Goal: Entertainment & Leisure: Consume media (video, audio)

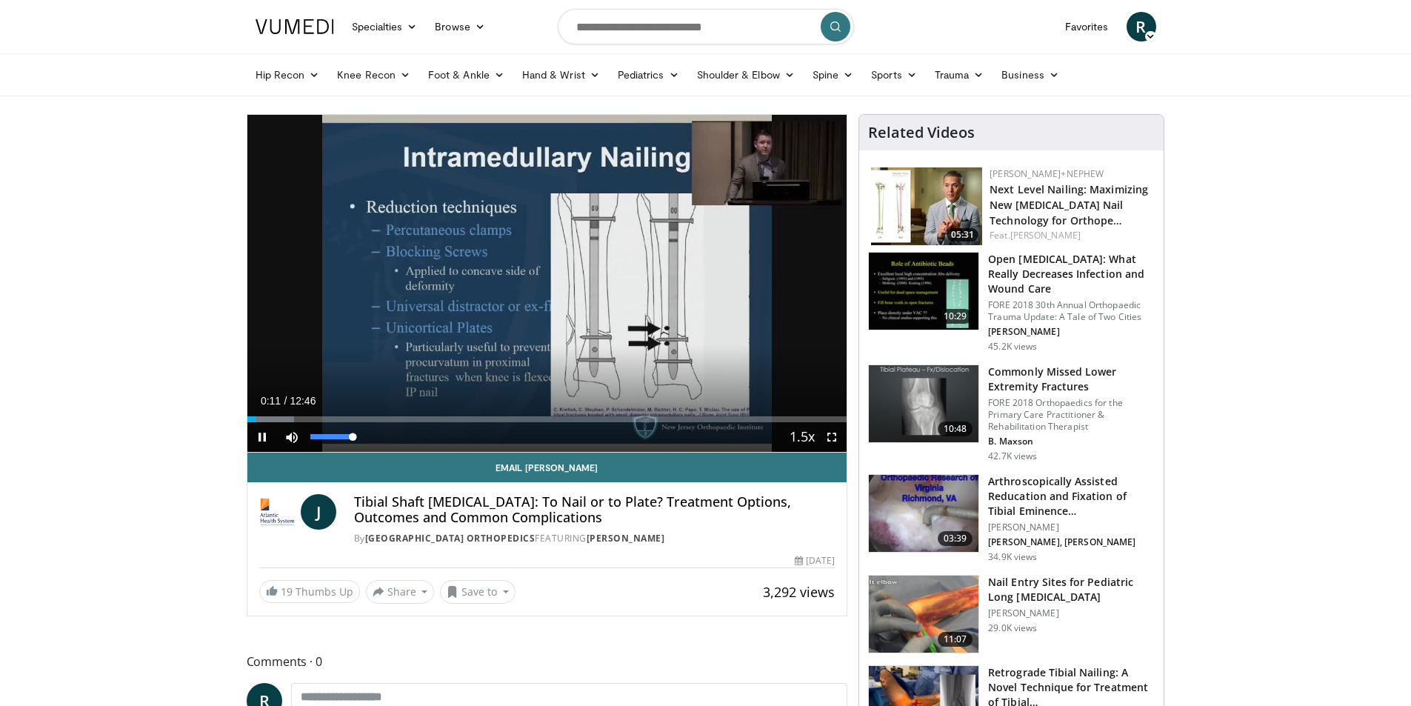
drag, startPoint x: 352, startPoint y: 435, endPoint x: 391, endPoint y: 443, distance: 39.9
click at [391, 443] on div "Current Time 0:11 / Duration 12:46 Pause Skip Backward Skip Forward Mute 100% L…" at bounding box center [547, 437] width 600 height 30
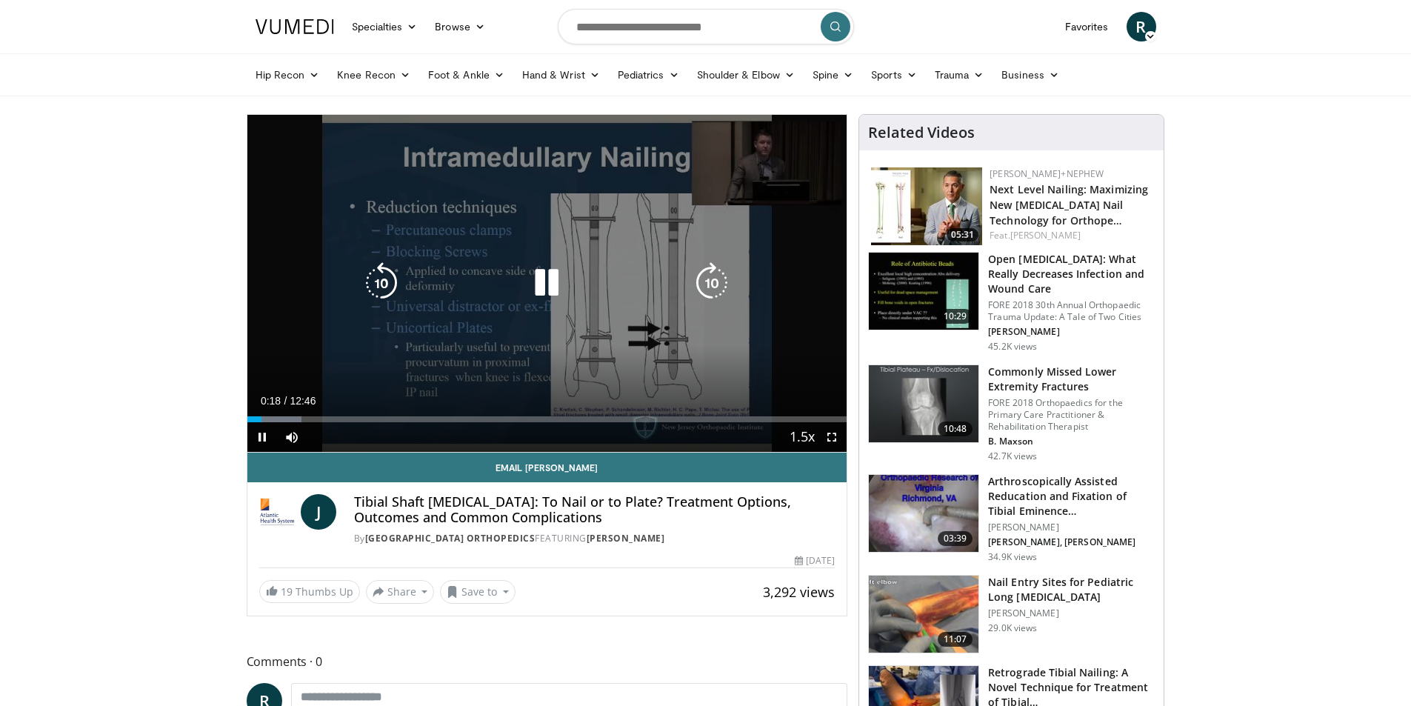
drag, startPoint x: 271, startPoint y: 414, endPoint x: 284, endPoint y: 420, distance: 13.9
click at [272, 414] on div "Loaded : 9.11% 00:18 00:31" at bounding box center [547, 415] width 600 height 14
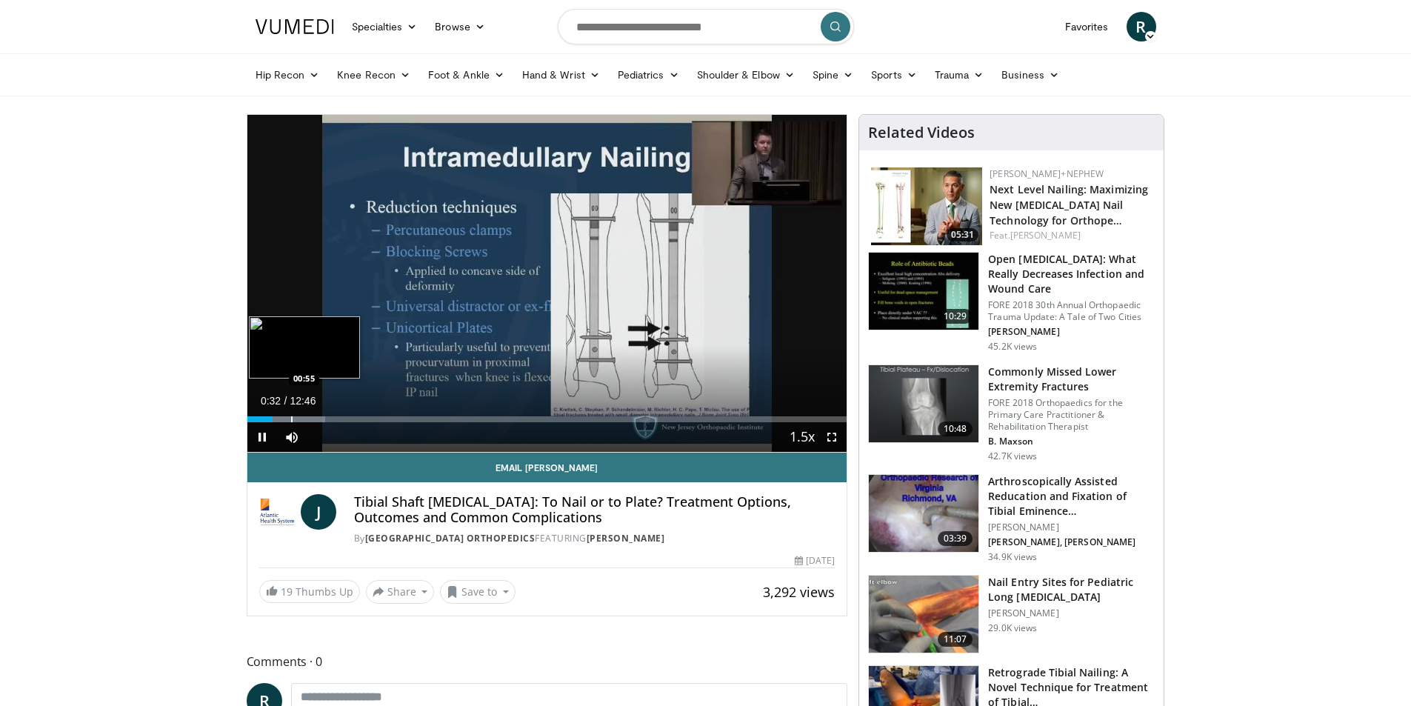
click at [291, 420] on div "Progress Bar" at bounding box center [291, 419] width 1 height 6
click at [306, 418] on div "Progress Bar" at bounding box center [306, 419] width 1 height 6
click at [333, 421] on div "Progress Bar" at bounding box center [333, 419] width 1 height 6
click at [352, 416] on div "Progress Bar" at bounding box center [352, 419] width 1 height 6
click at [370, 416] on div "Progress Bar" at bounding box center [370, 419] width 1 height 6
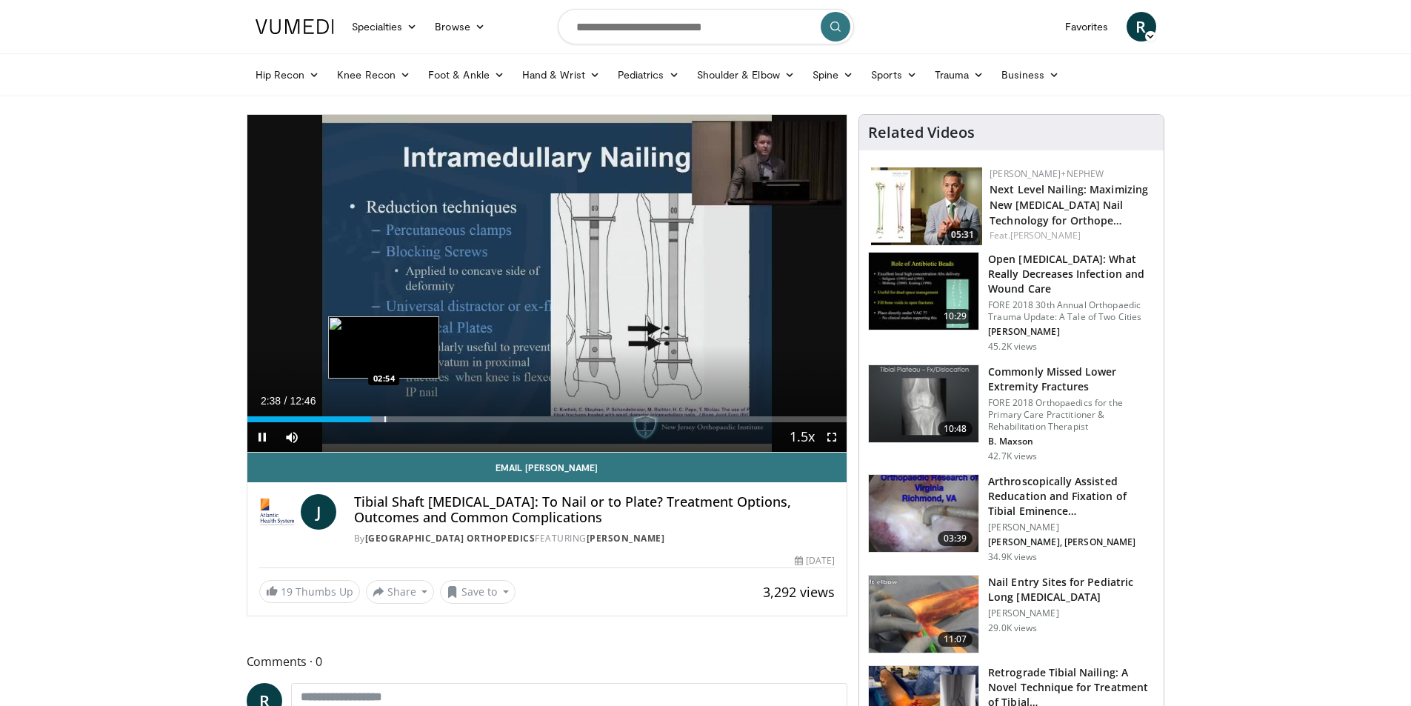
click at [388, 419] on div "Loaded : 23.45% 02:38 02:54" at bounding box center [547, 419] width 600 height 6
click at [413, 416] on div "Progress Bar" at bounding box center [413, 419] width 1 height 6
click at [434, 419] on div "Progress Bar" at bounding box center [434, 419] width 1 height 6
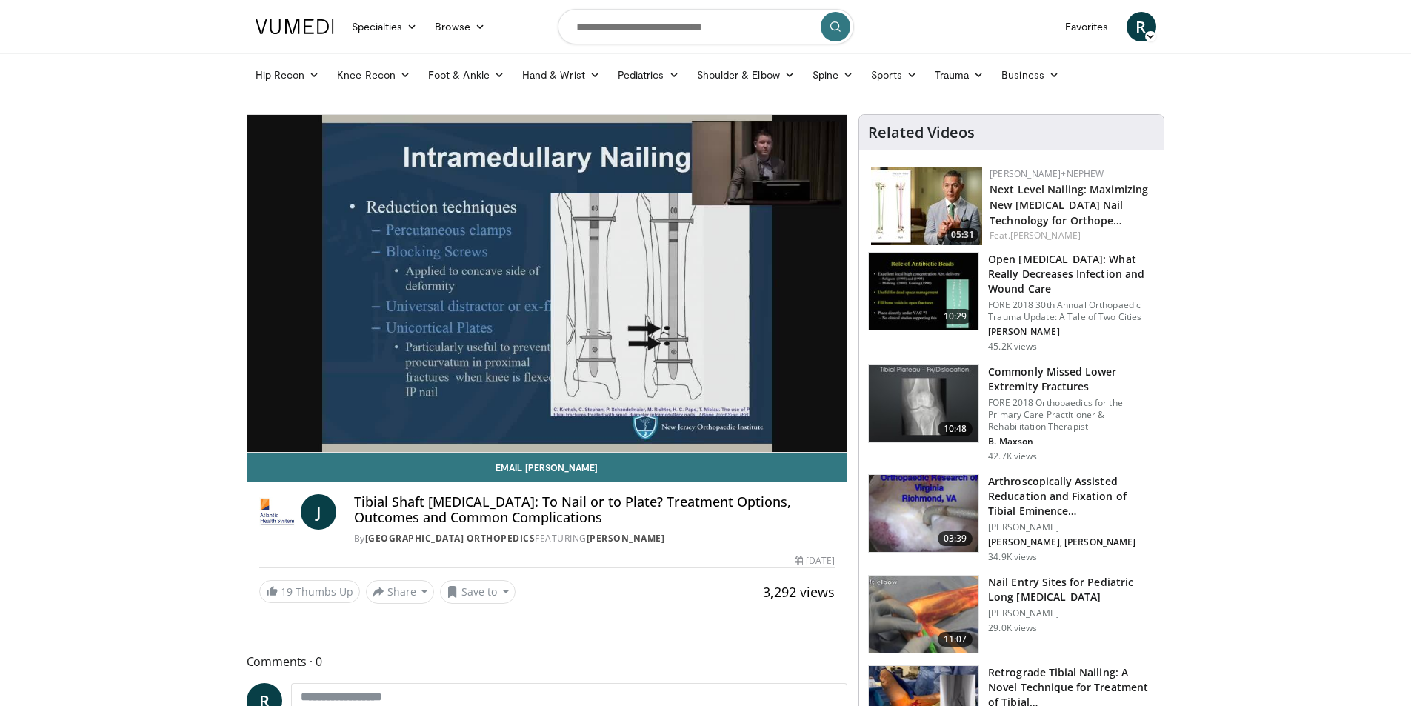
click at [462, 423] on video-js "**********" at bounding box center [547, 284] width 600 height 338
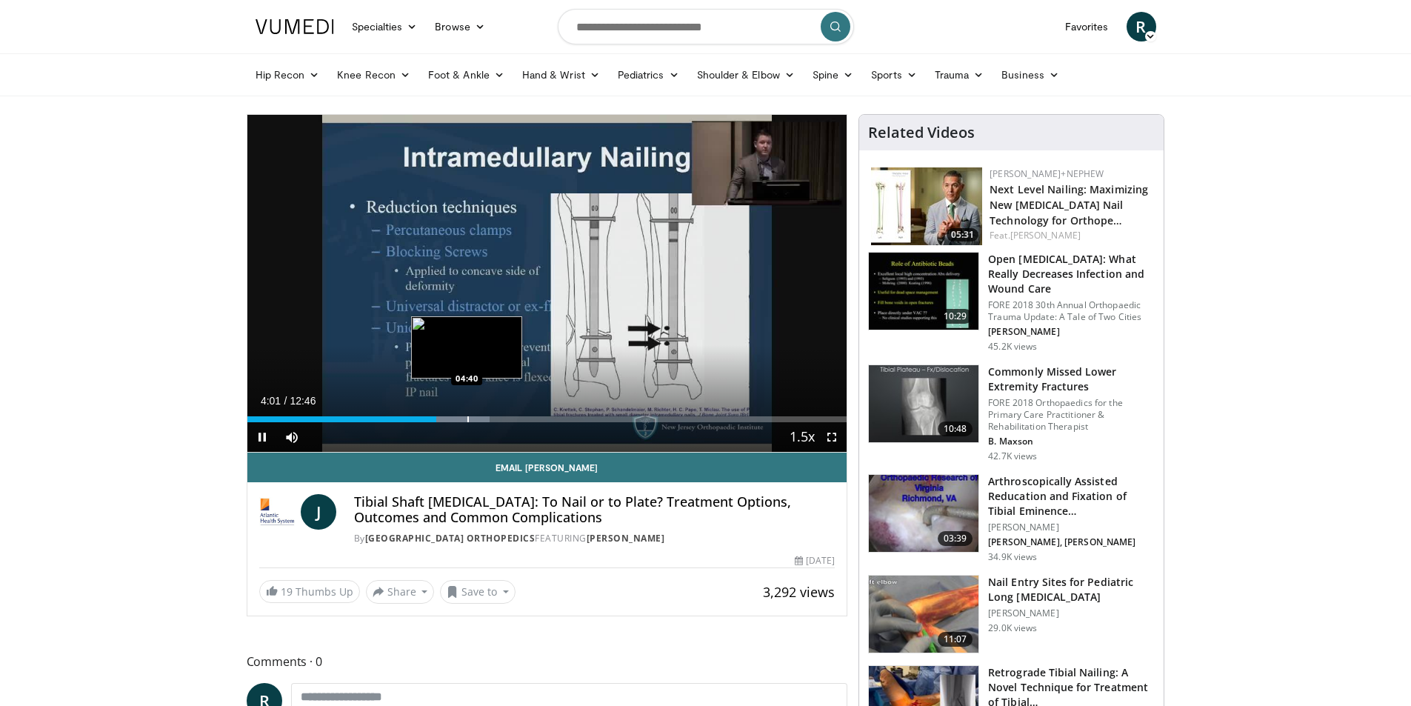
click at [467, 418] on div "Progress Bar" at bounding box center [467, 419] width 1 height 6
drag, startPoint x: 490, startPoint y: 415, endPoint x: 513, endPoint y: 415, distance: 23.0
click at [491, 416] on div "Progress Bar" at bounding box center [490, 419] width 1 height 6
click at [526, 416] on div "Progress Bar" at bounding box center [526, 419] width 1 height 6
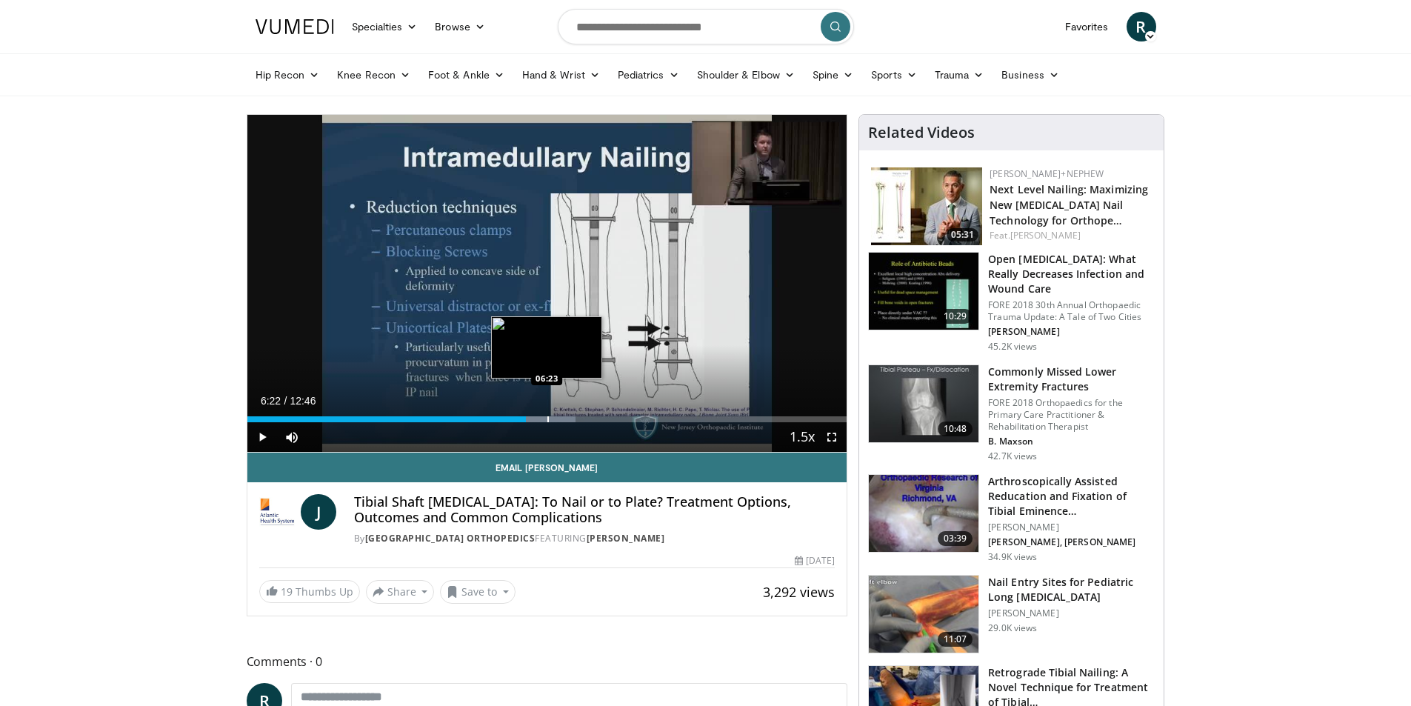
drag, startPoint x: 547, startPoint y: 415, endPoint x: 562, endPoint y: 415, distance: 15.6
click at [548, 416] on div "Progress Bar" at bounding box center [547, 419] width 1 height 6
click at [588, 416] on div "Progress Bar" at bounding box center [588, 419] width 1 height 6
click at [567, 416] on div "Progress Bar" at bounding box center [567, 419] width 1 height 6
click at [575, 421] on div "Progress Bar" at bounding box center [575, 419] width 1 height 6
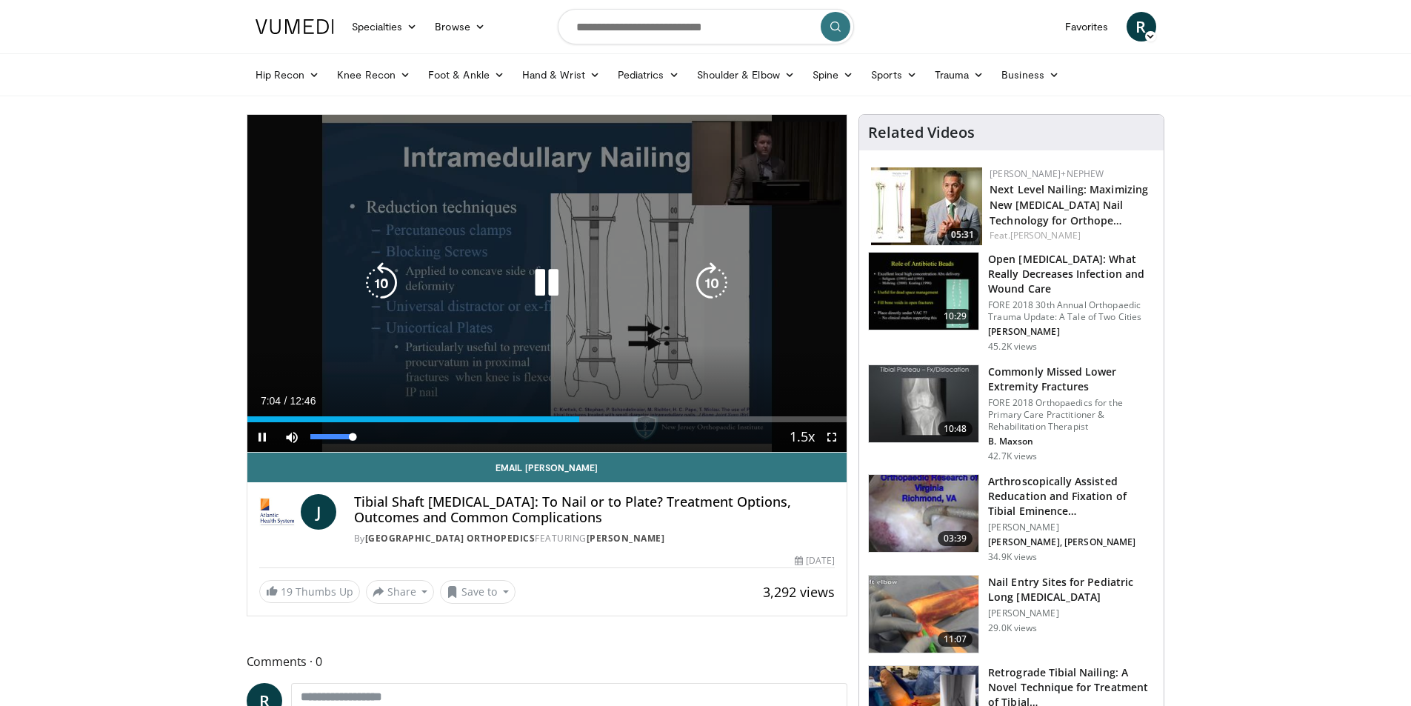
drag, startPoint x: 335, startPoint y: 437, endPoint x: 378, endPoint y: 450, distance: 45.0
click at [378, 450] on div "Mute 100%" at bounding box center [329, 437] width 104 height 30
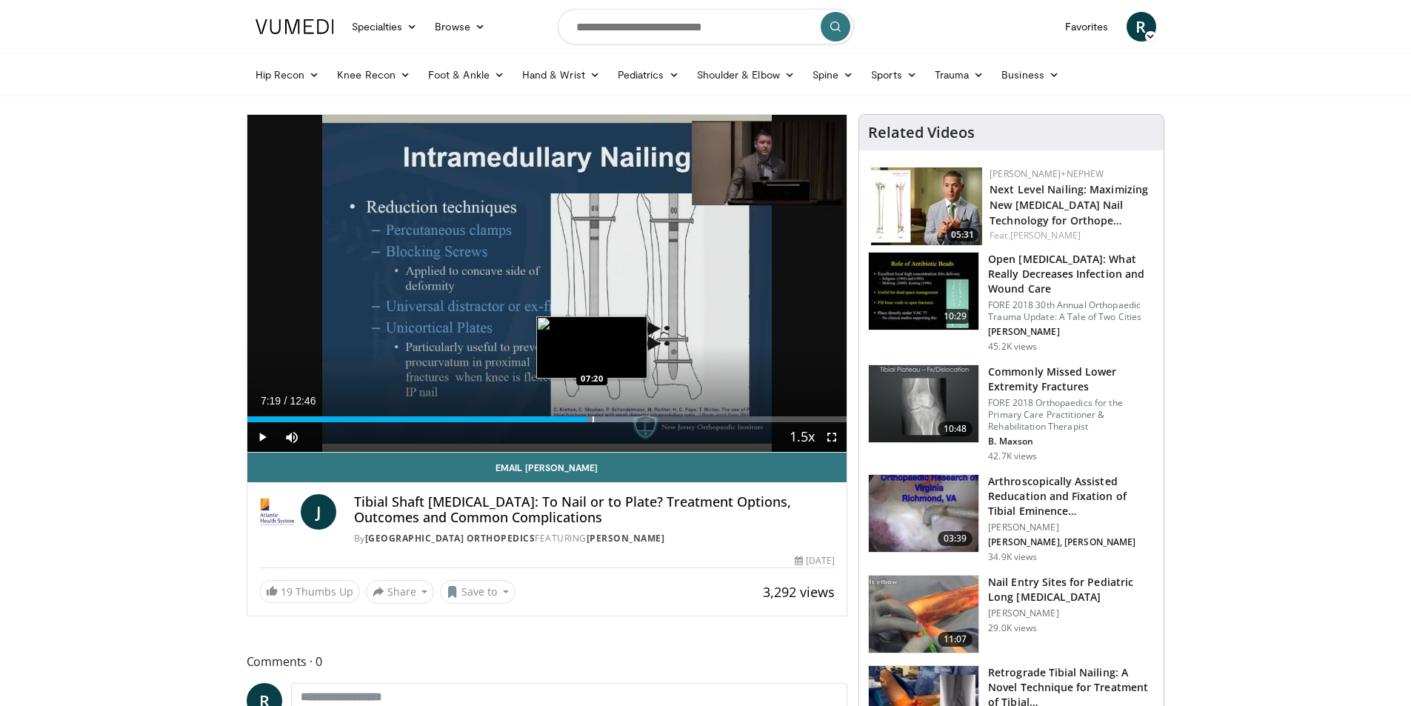
drag, startPoint x: 592, startPoint y: 417, endPoint x: 609, endPoint y: 418, distance: 17.1
click at [594, 417] on div "Progress Bar" at bounding box center [592, 419] width 1 height 6
click at [616, 420] on div "Progress Bar" at bounding box center [616, 419] width 1 height 6
click at [629, 419] on div "Progress Bar" at bounding box center [629, 419] width 1 height 6
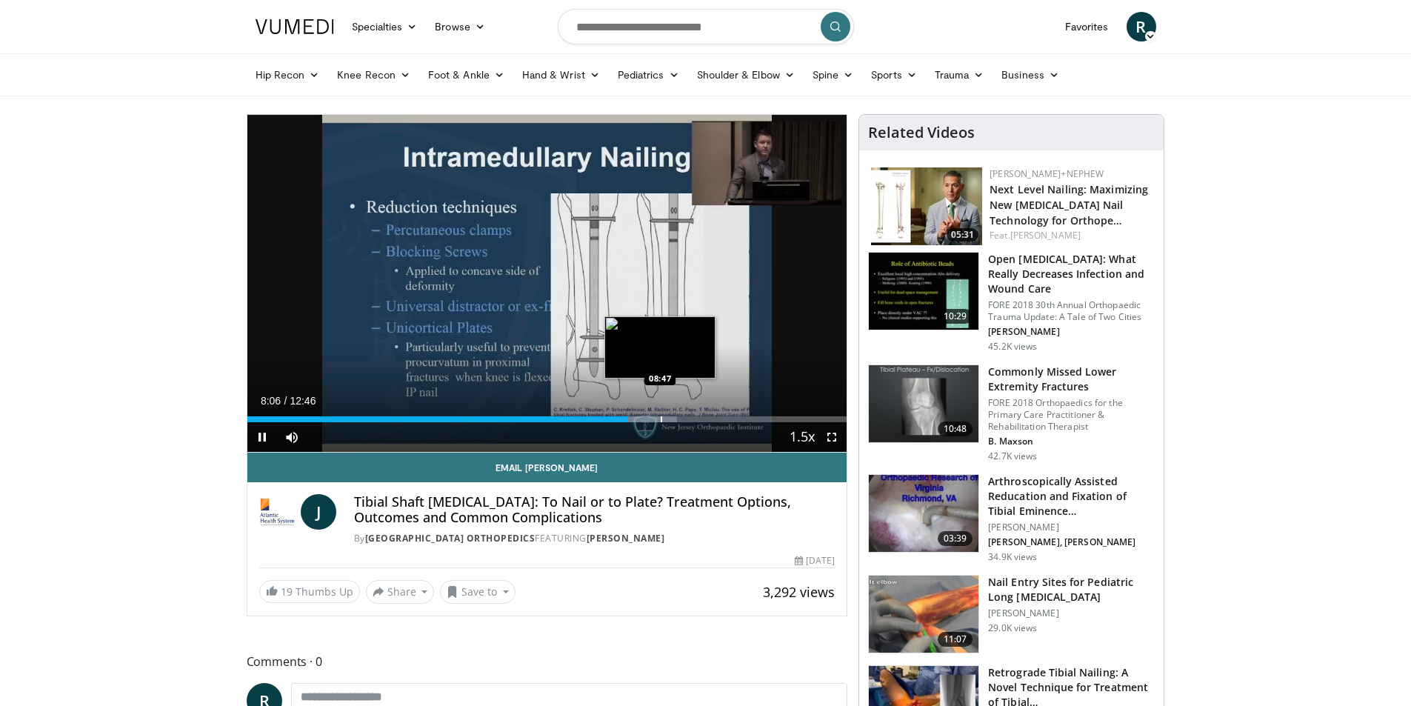
click at [661, 421] on div "Progress Bar" at bounding box center [661, 419] width 1 height 6
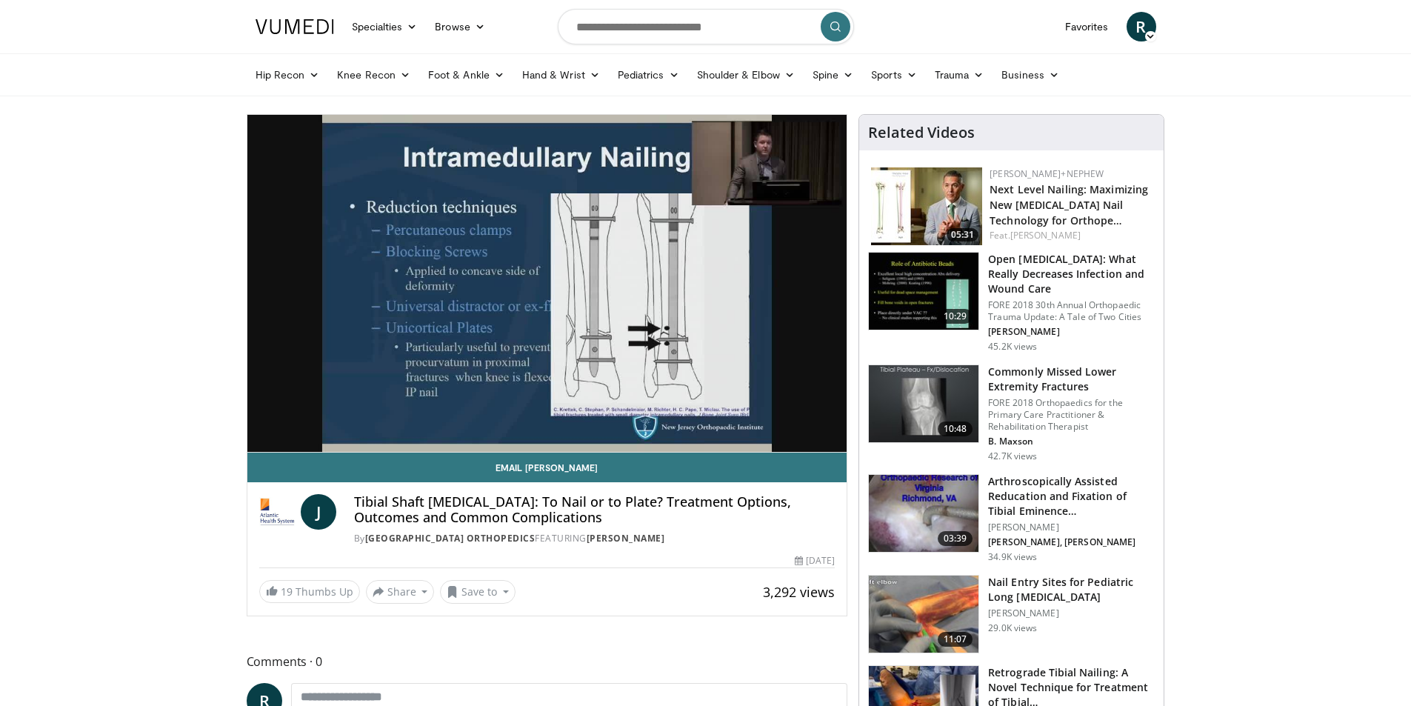
click at [698, 421] on div "10 seconds Tap to unmute" at bounding box center [547, 283] width 600 height 337
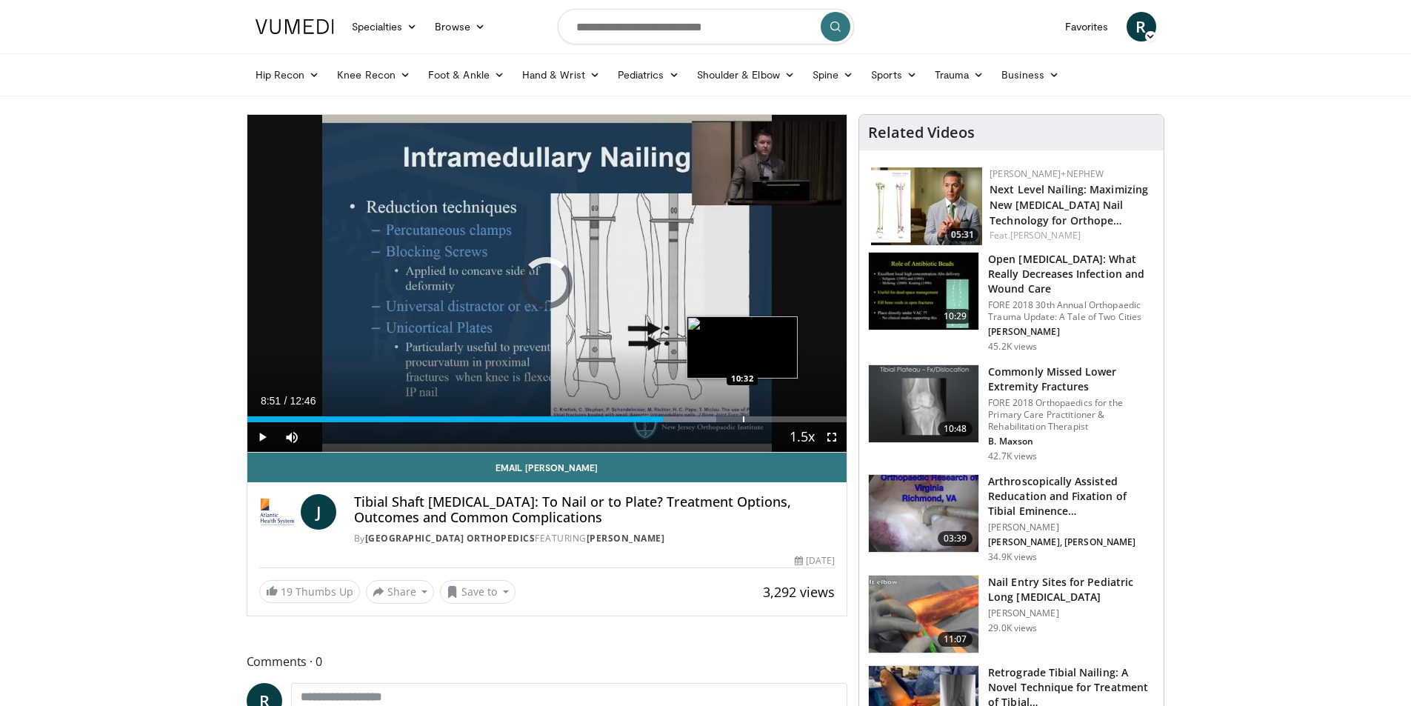
click at [743, 418] on div "Progress Bar" at bounding box center [743, 419] width 1 height 6
click at [261, 426] on span "Video Player" at bounding box center [262, 437] width 30 height 30
click at [770, 418] on div "Progress Bar" at bounding box center [770, 419] width 1 height 6
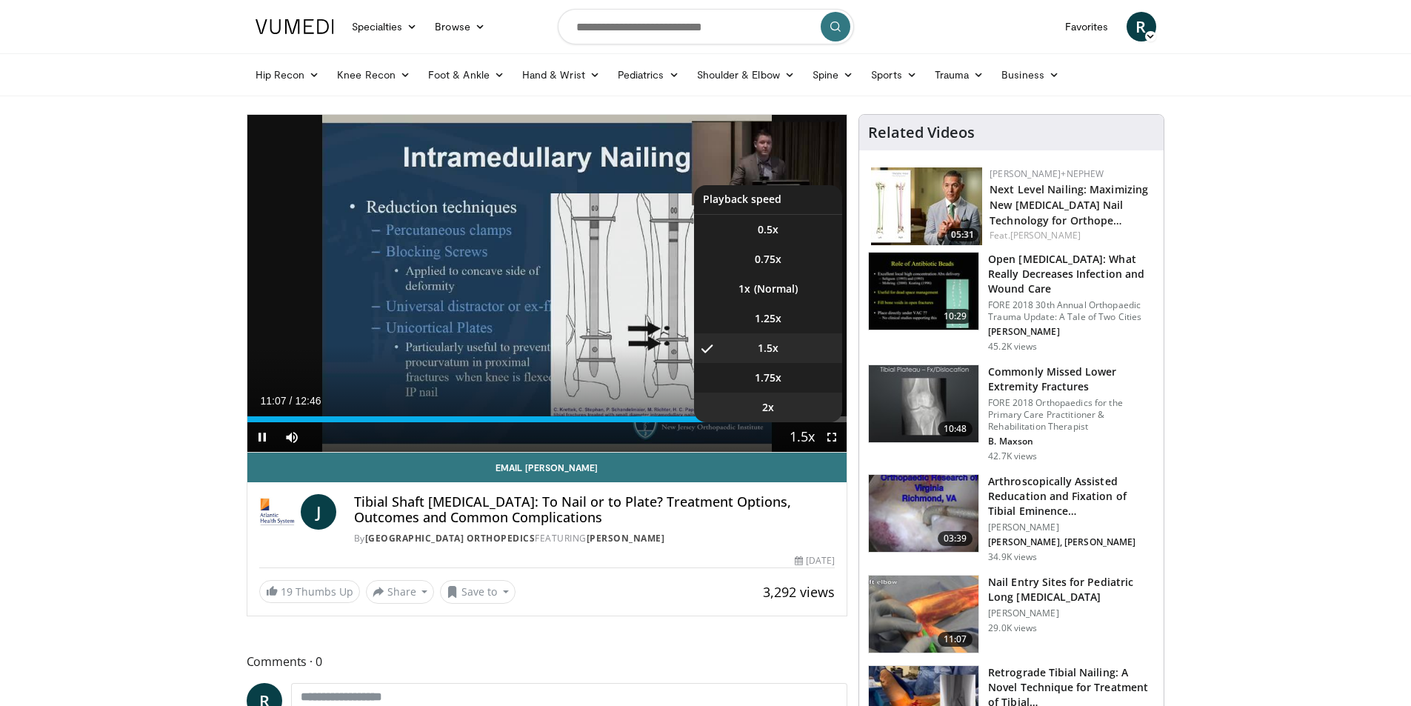
click at [789, 421] on li "2x" at bounding box center [768, 408] width 148 height 30
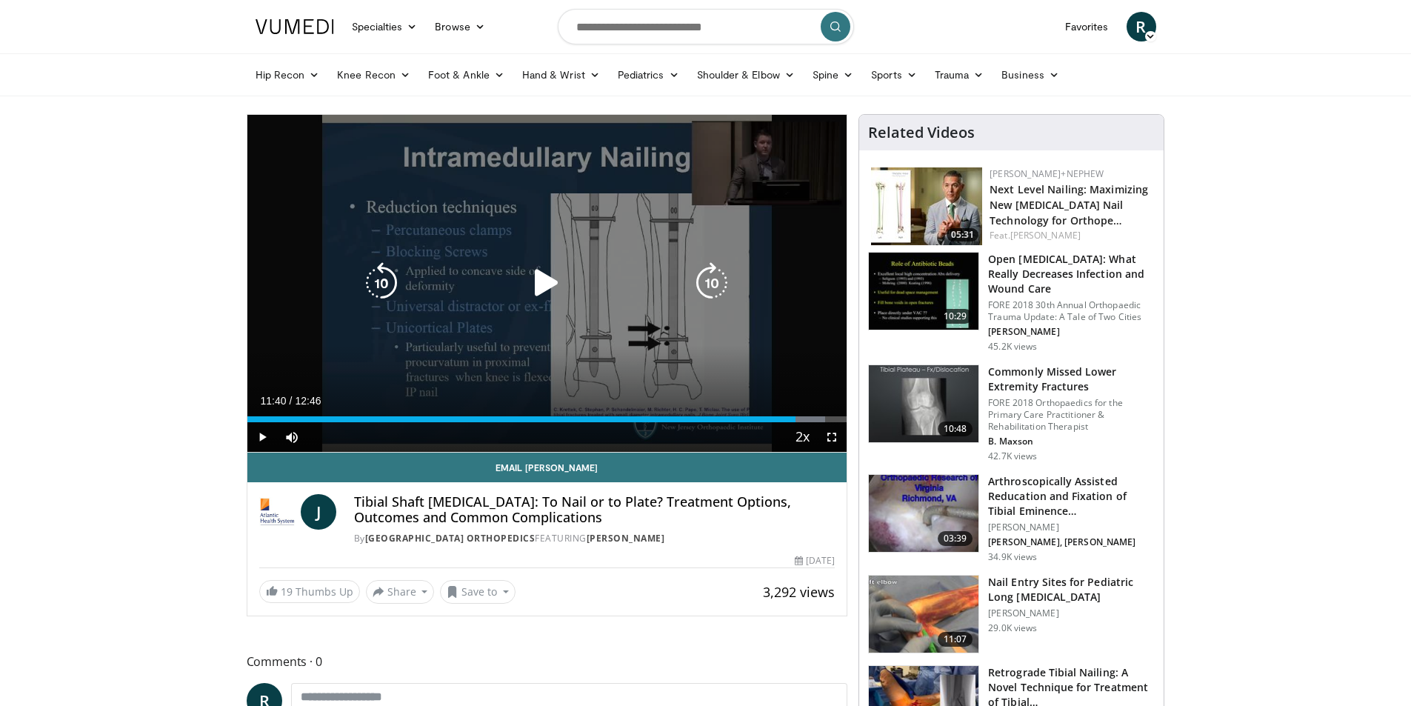
click at [798, 412] on div "Loaded : 96.43% 11:40 11:40" at bounding box center [547, 415] width 600 height 14
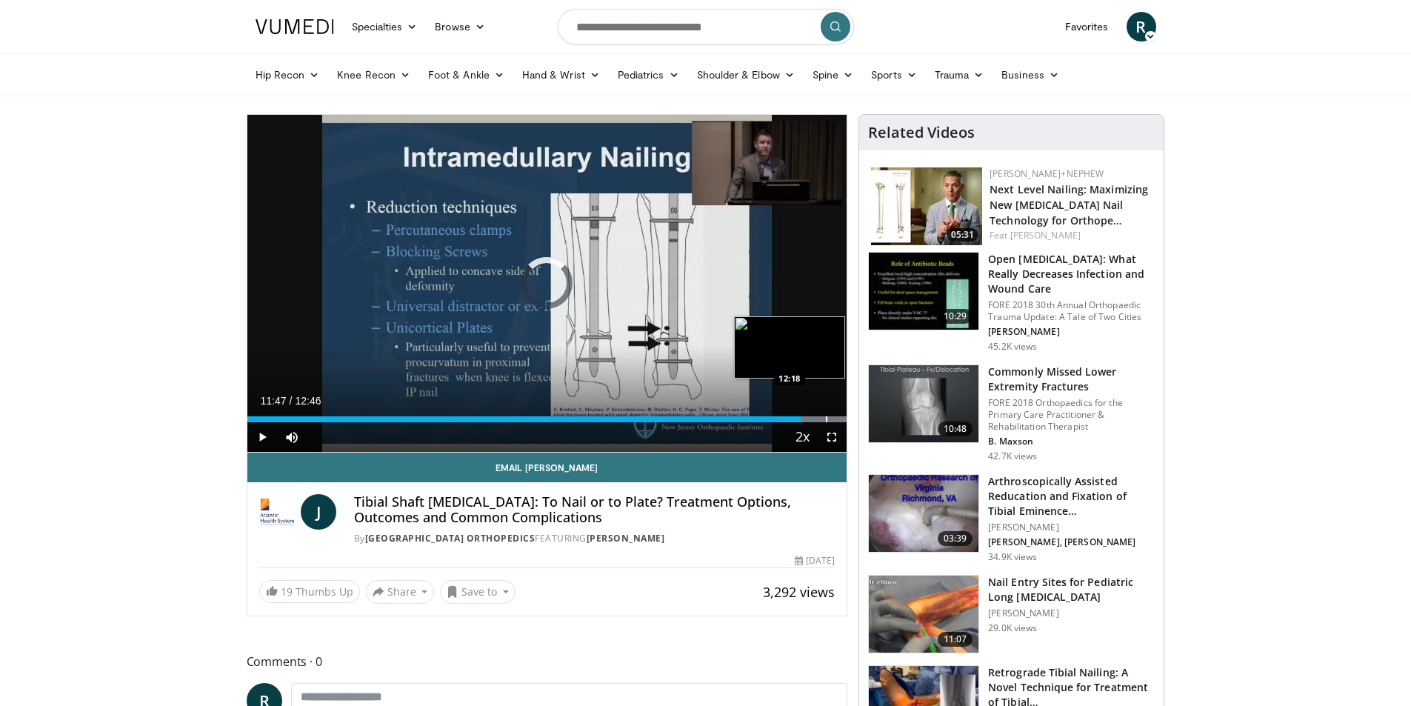
click at [826, 416] on div "Progress Bar" at bounding box center [826, 419] width 1 height 6
click at [838, 416] on div "Progress Bar" at bounding box center [838, 419] width 1 height 6
